Goal: Find specific page/section: Find specific page/section

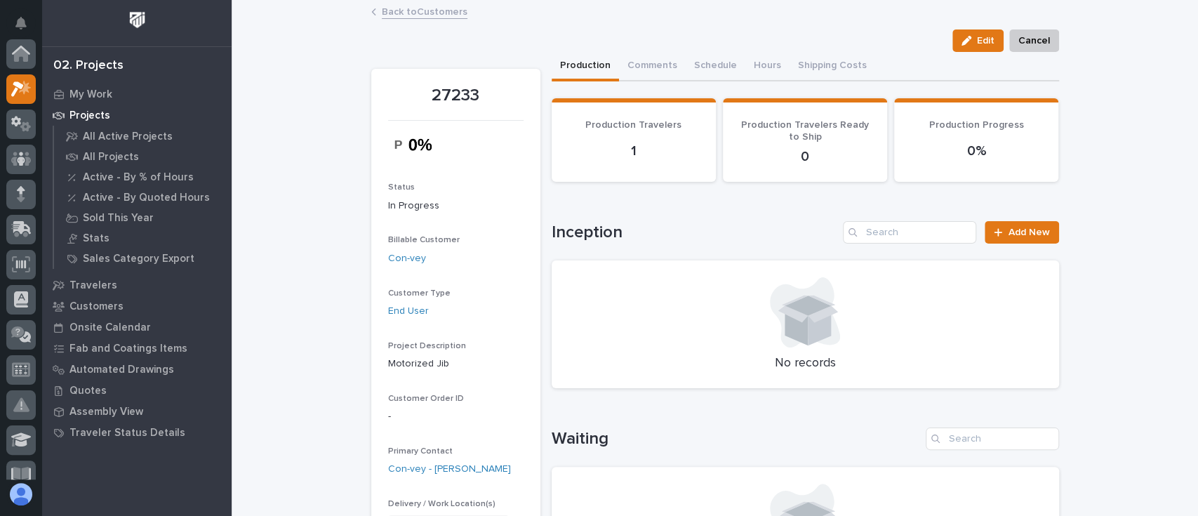
scroll to position [35, 0]
click at [107, 157] on p "All Projects" at bounding box center [111, 157] width 56 height 13
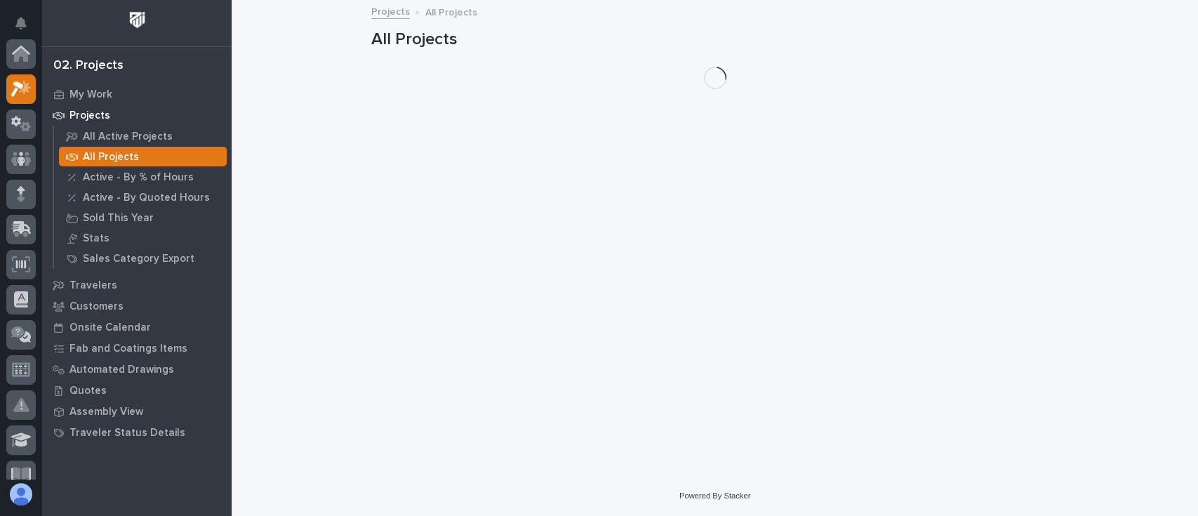
scroll to position [35, 0]
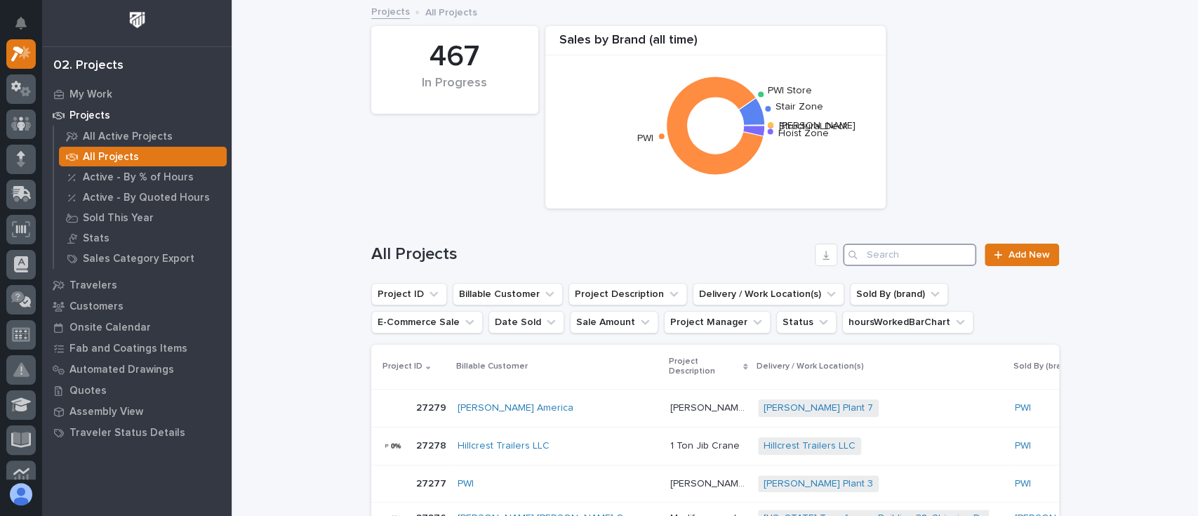
click at [901, 253] on input "Search" at bounding box center [909, 254] width 133 height 22
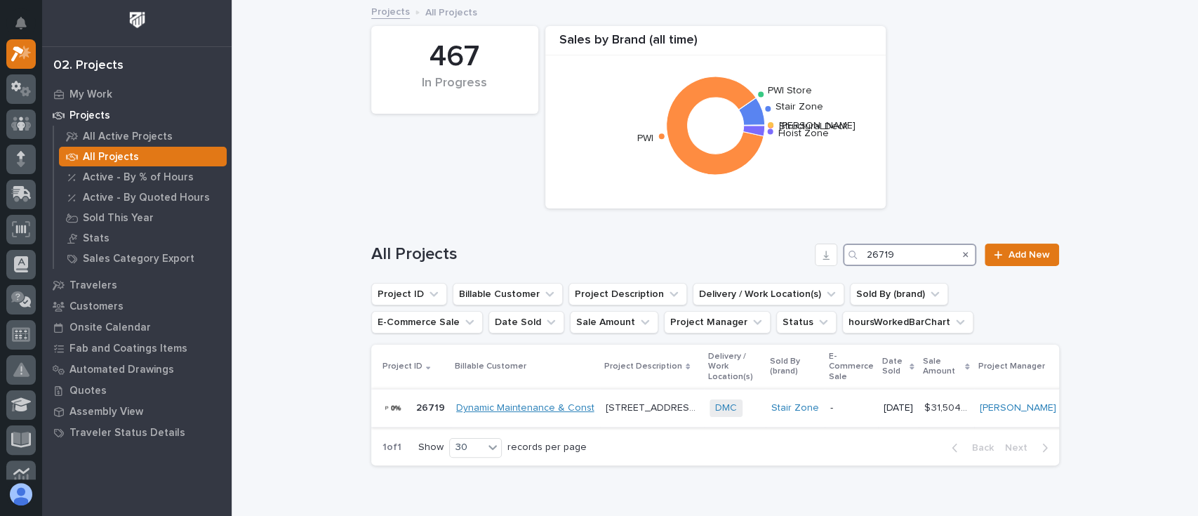
type input "26719"
click at [505, 408] on link "Dynamic Maintenance & Const" at bounding box center [525, 408] width 138 height 12
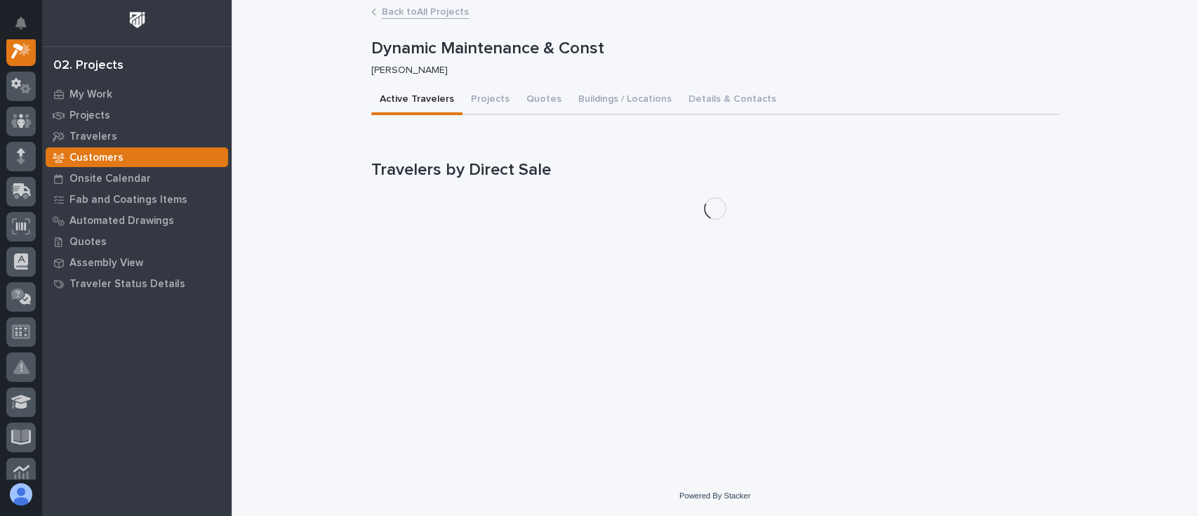
scroll to position [35, 0]
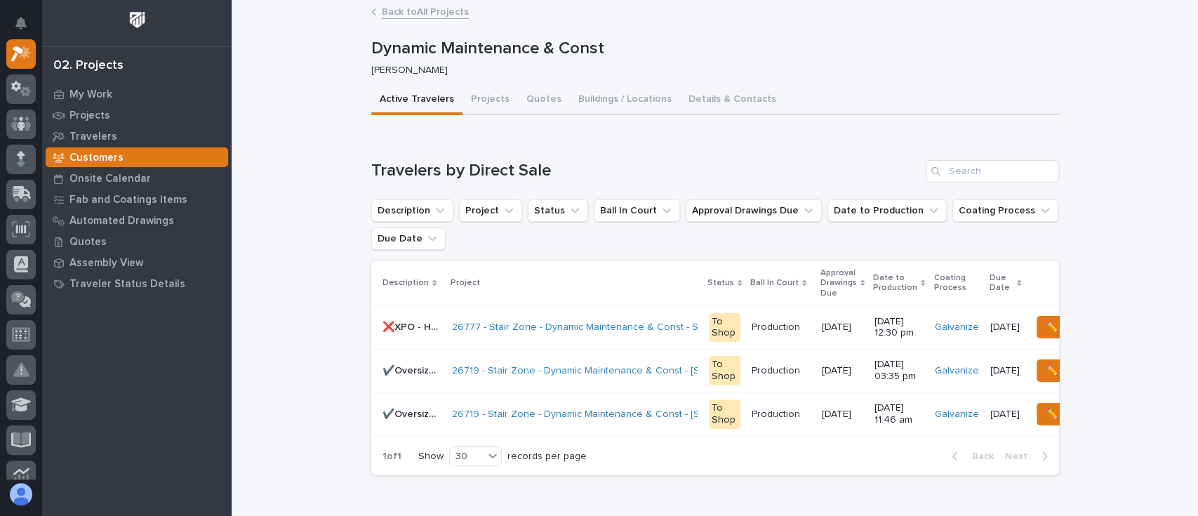
click at [402, 326] on p "❌XPO - HOLD FOR DMC INSTALL - Straight Stair" at bounding box center [412, 326] width 61 height 15
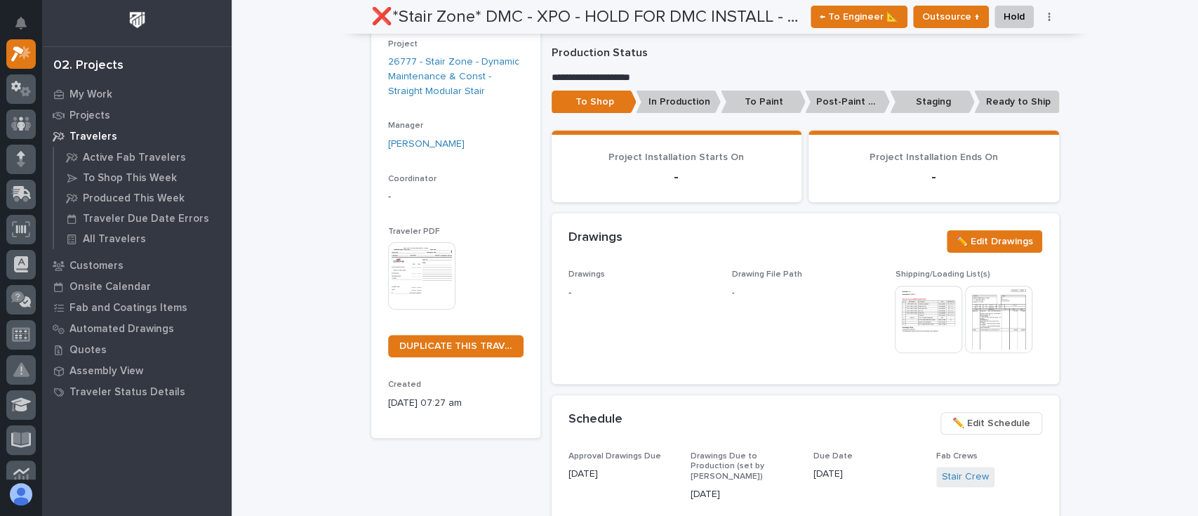
scroll to position [187, 0]
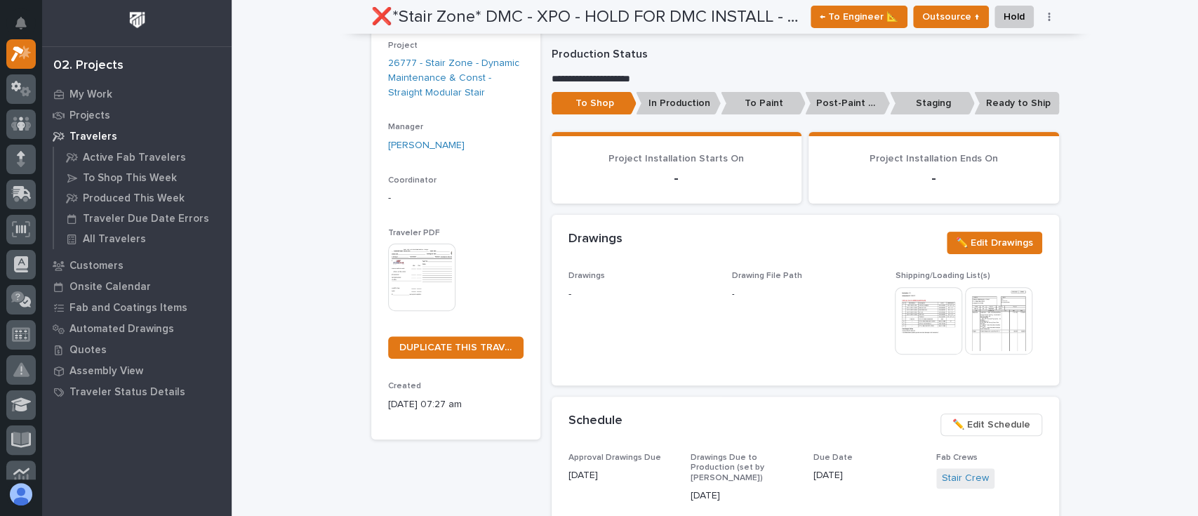
click at [401, 274] on img at bounding box center [421, 276] width 67 height 67
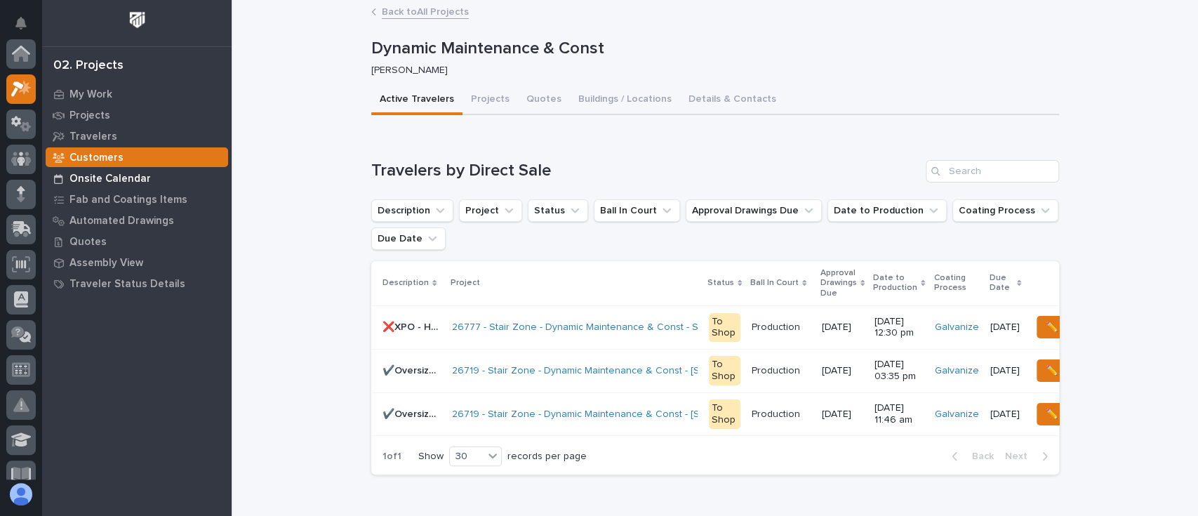
scroll to position [38, 0]
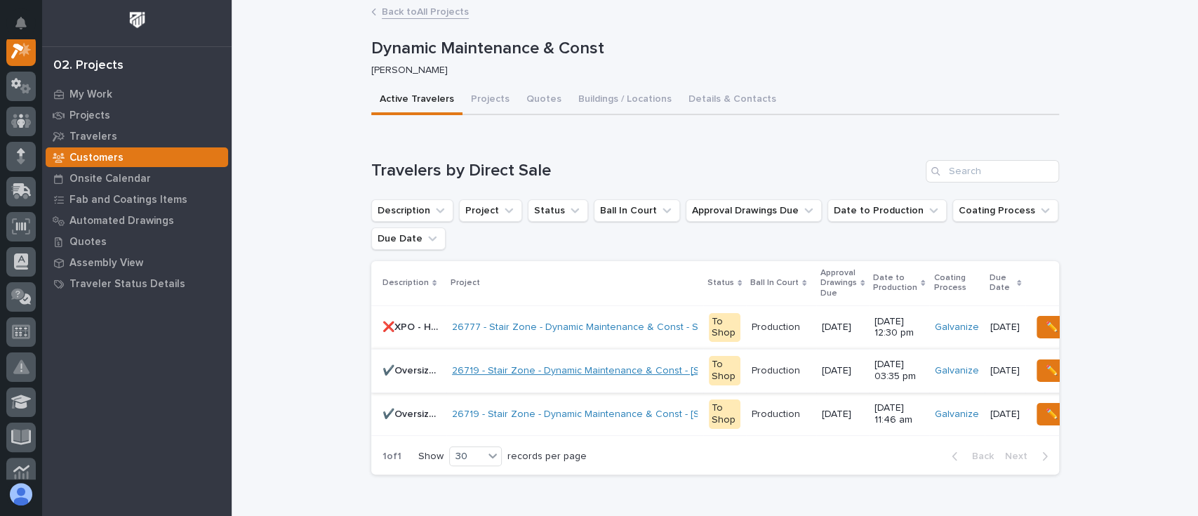
click at [452, 370] on link "26719 - Stair Zone - Dynamic Maintenance & Const - [STREET_ADDRESS][PERSON_NAME]" at bounding box center [656, 371] width 408 height 12
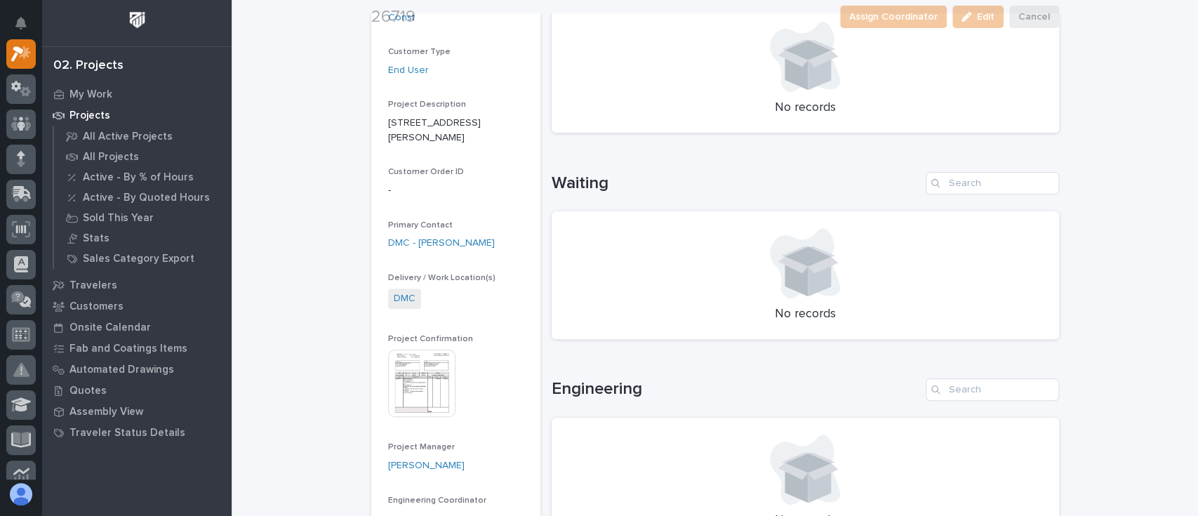
scroll to position [374, 0]
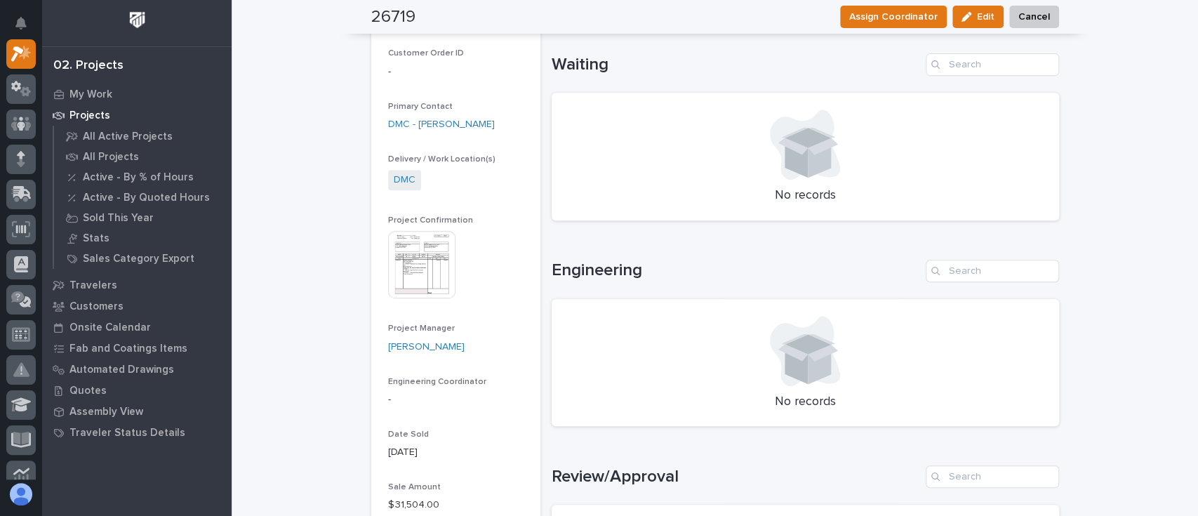
click at [410, 231] on img at bounding box center [421, 264] width 67 height 67
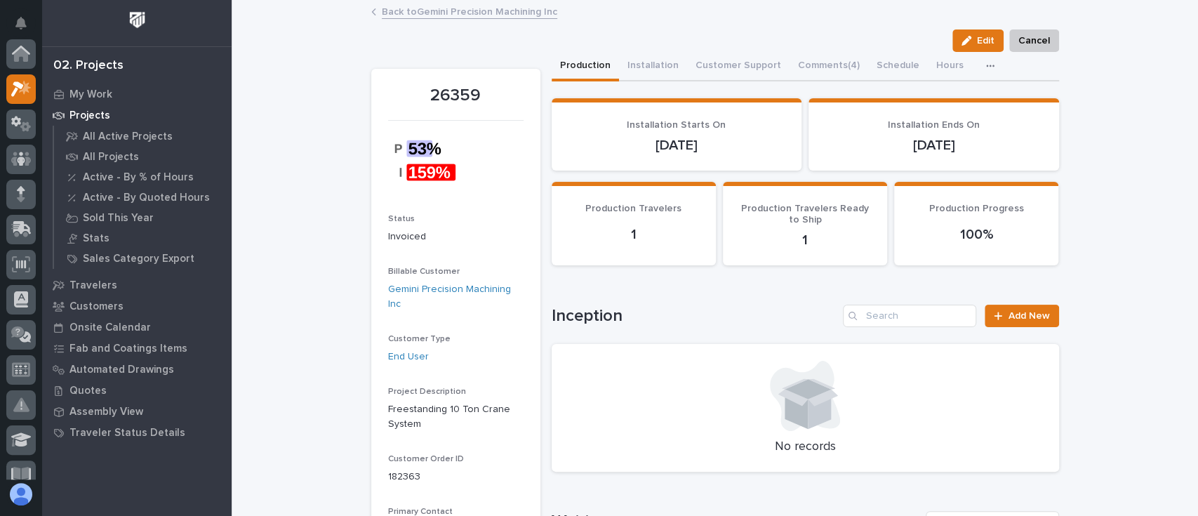
scroll to position [35, 0]
click at [114, 154] on p "All Projects" at bounding box center [111, 157] width 56 height 13
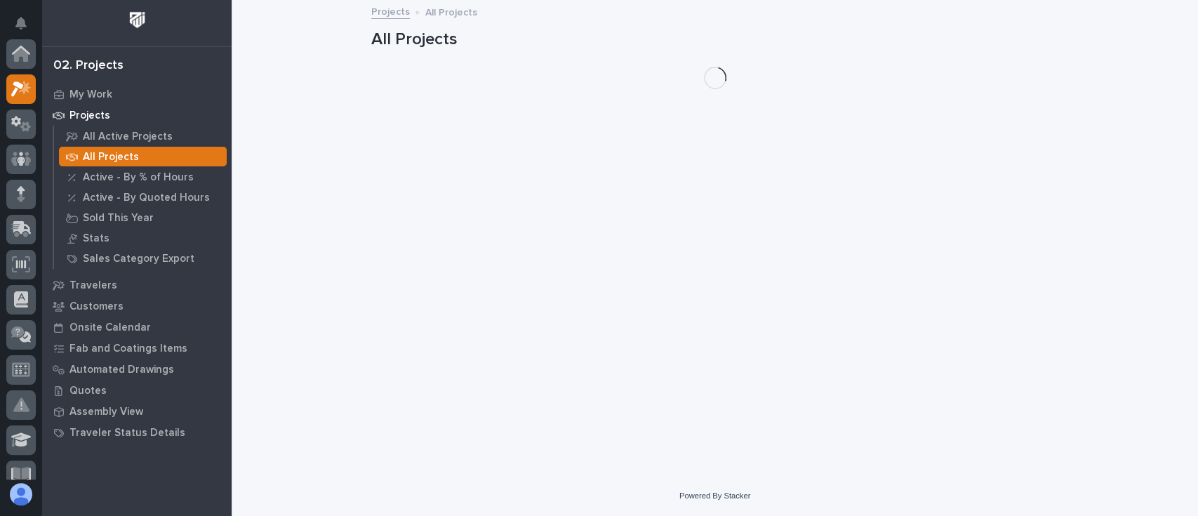
scroll to position [35, 0]
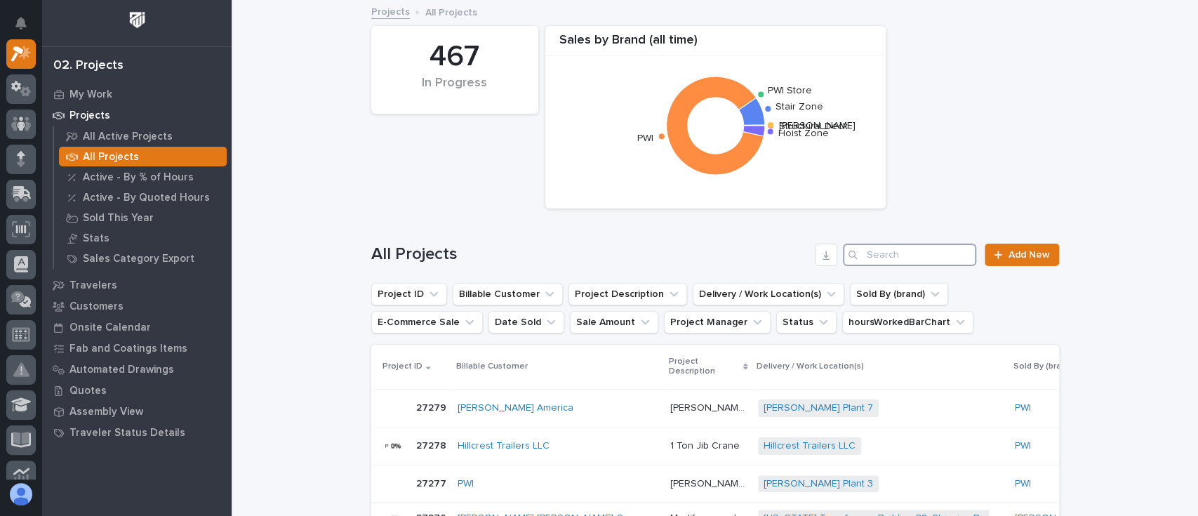
click at [916, 257] on input "Search" at bounding box center [909, 254] width 133 height 22
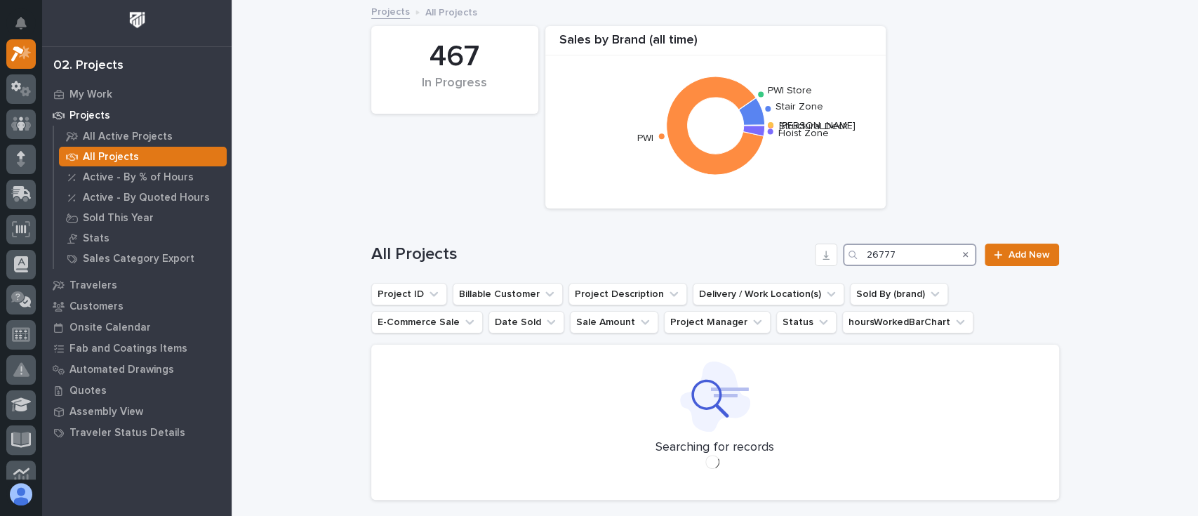
type input "26777"
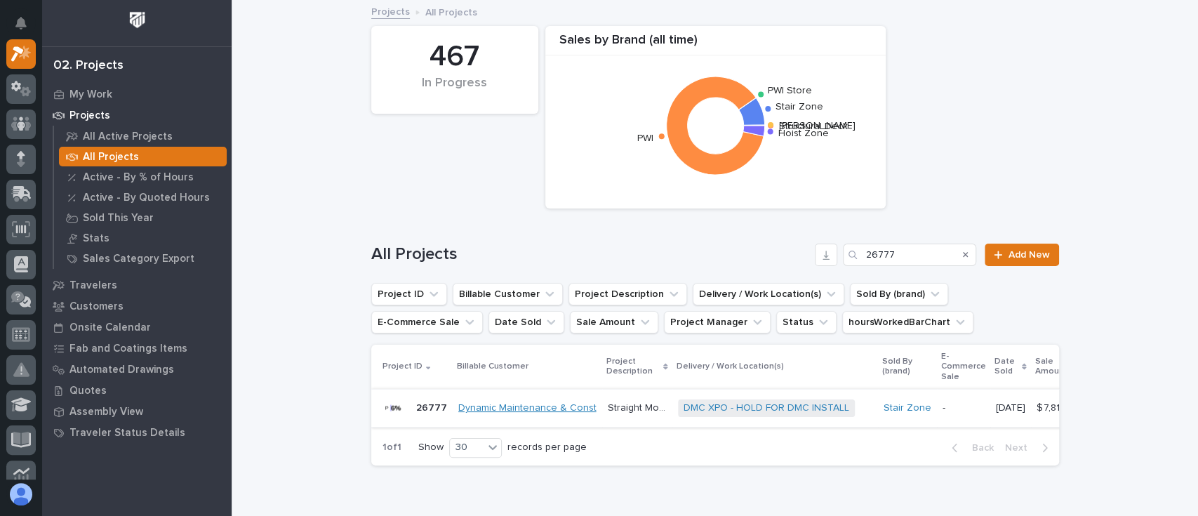
click at [467, 408] on link "Dynamic Maintenance & Const" at bounding box center [527, 408] width 138 height 12
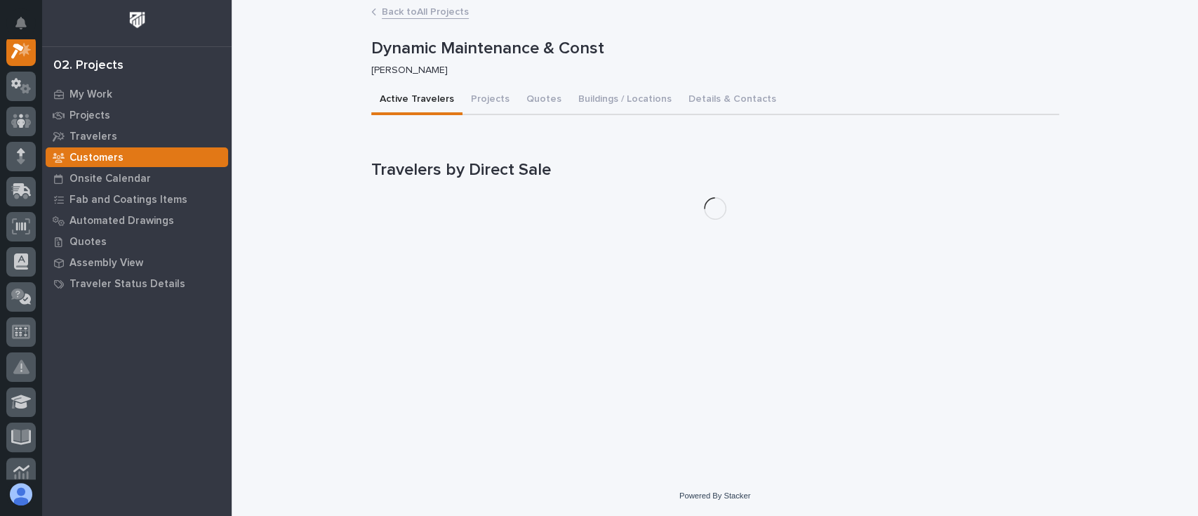
scroll to position [35, 0]
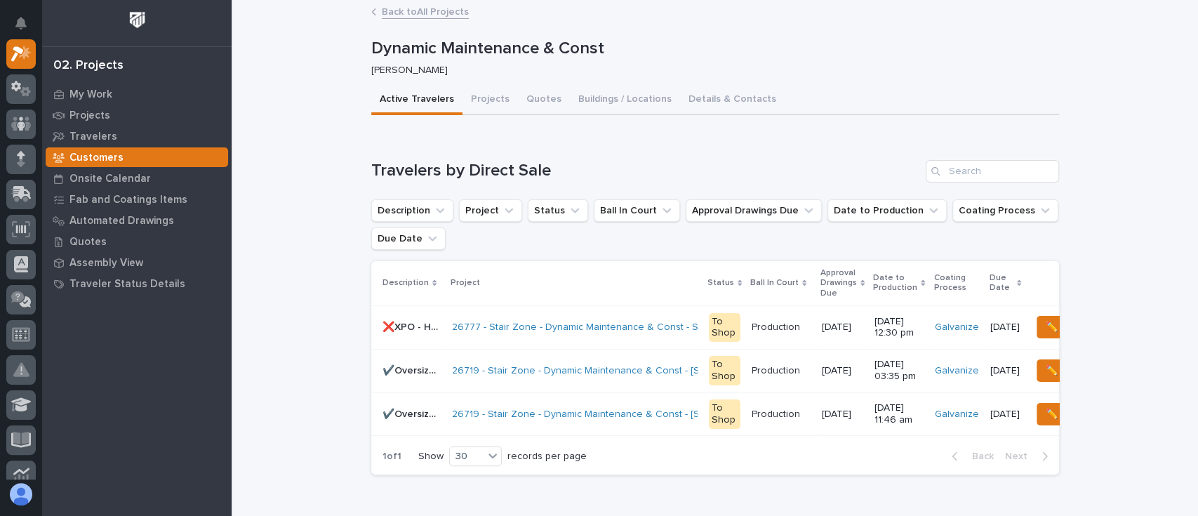
click at [466, 323] on link "26777 - Stair Zone - Dynamic Maintenance & Const - Straight Modular Stair" at bounding box center [620, 327] width 337 height 12
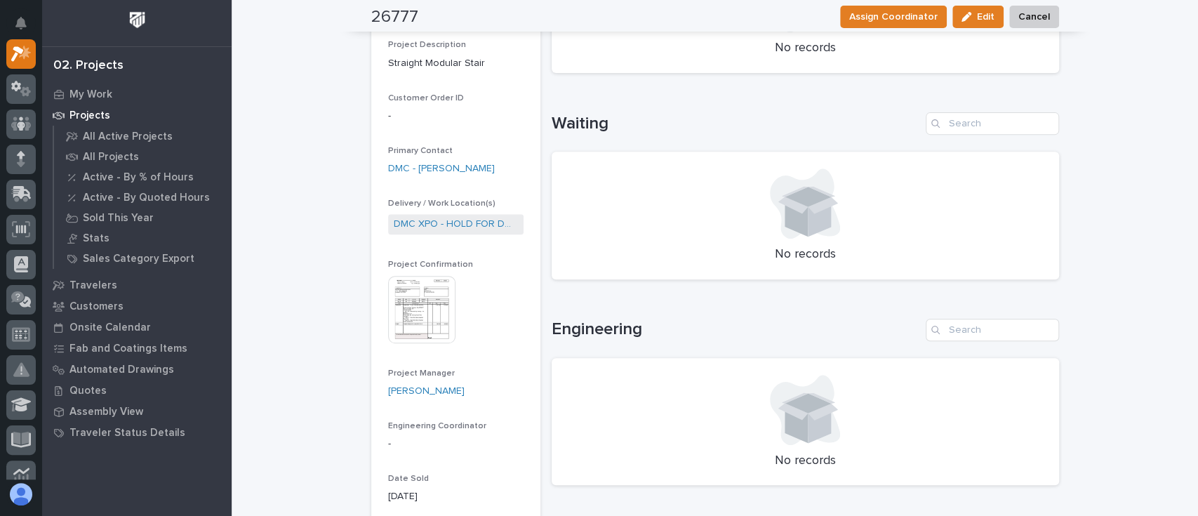
scroll to position [374, 0]
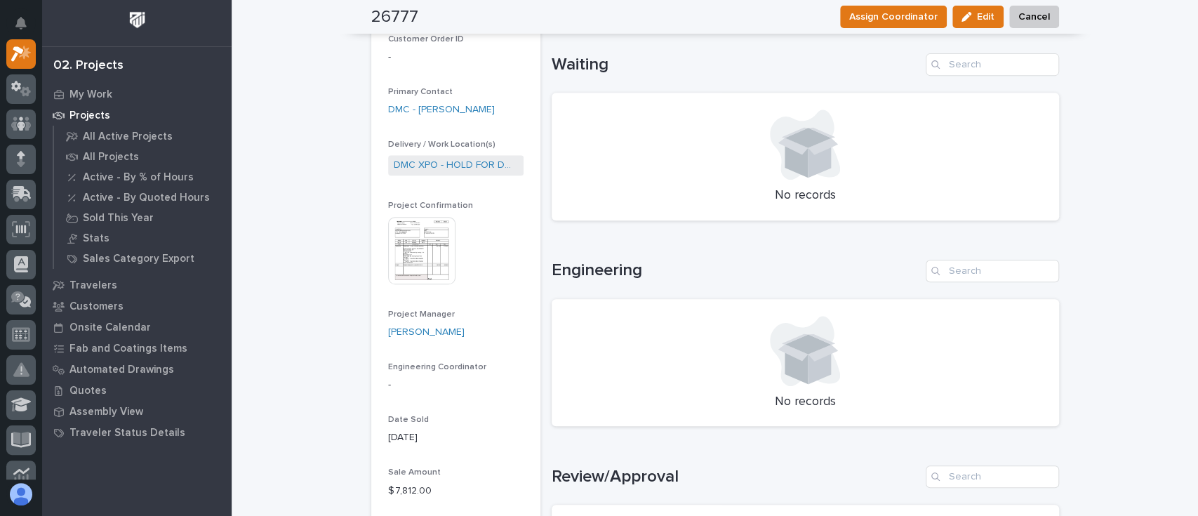
click at [412, 218] on img at bounding box center [421, 250] width 67 height 67
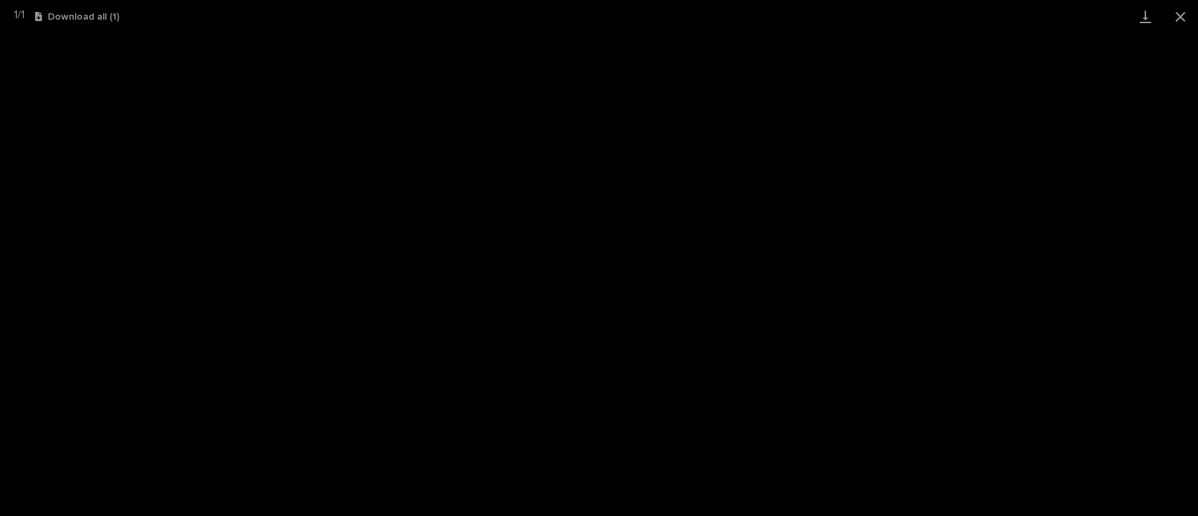
scroll to position [0, 0]
